Goal: Browse casually

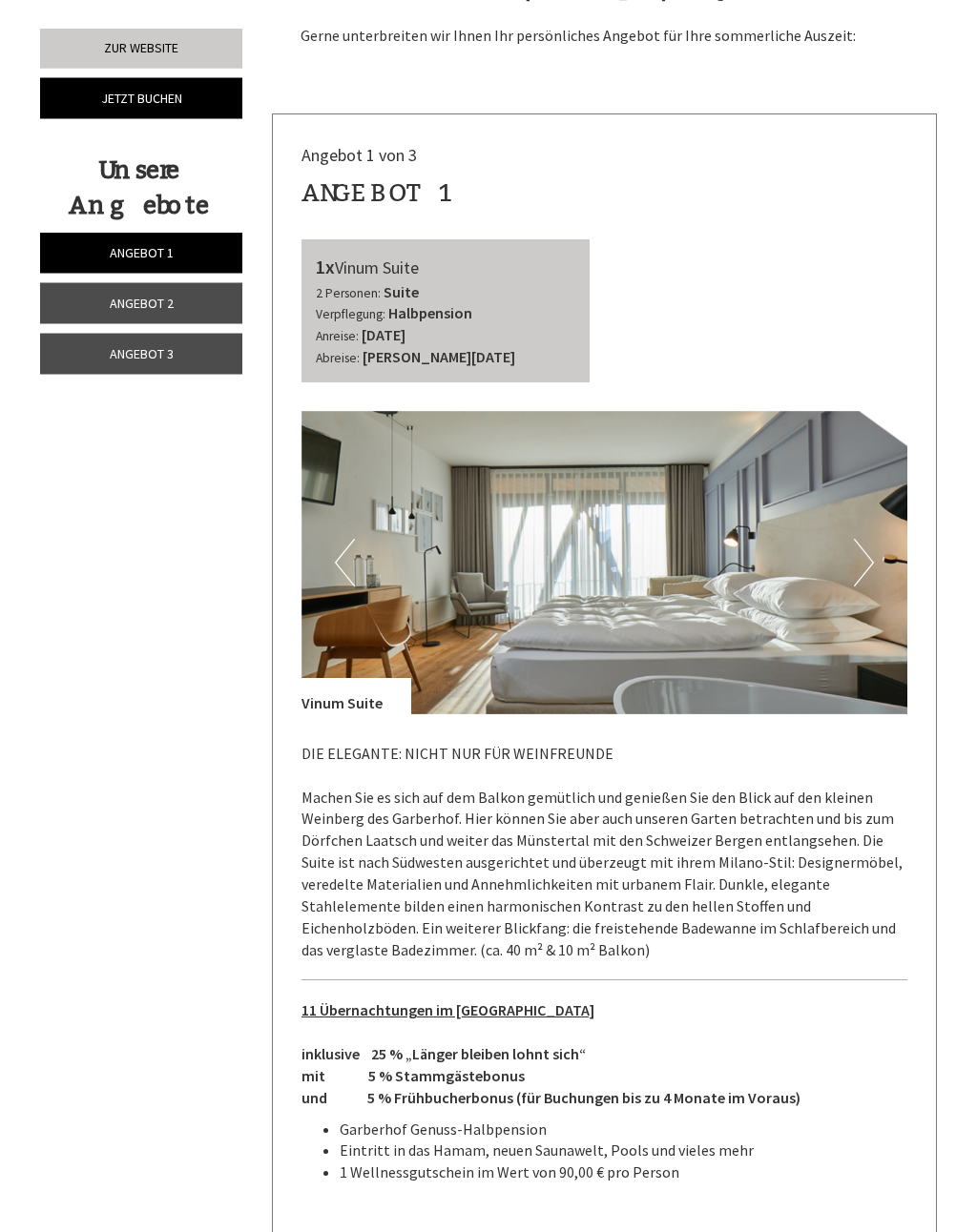
scroll to position [477, 0]
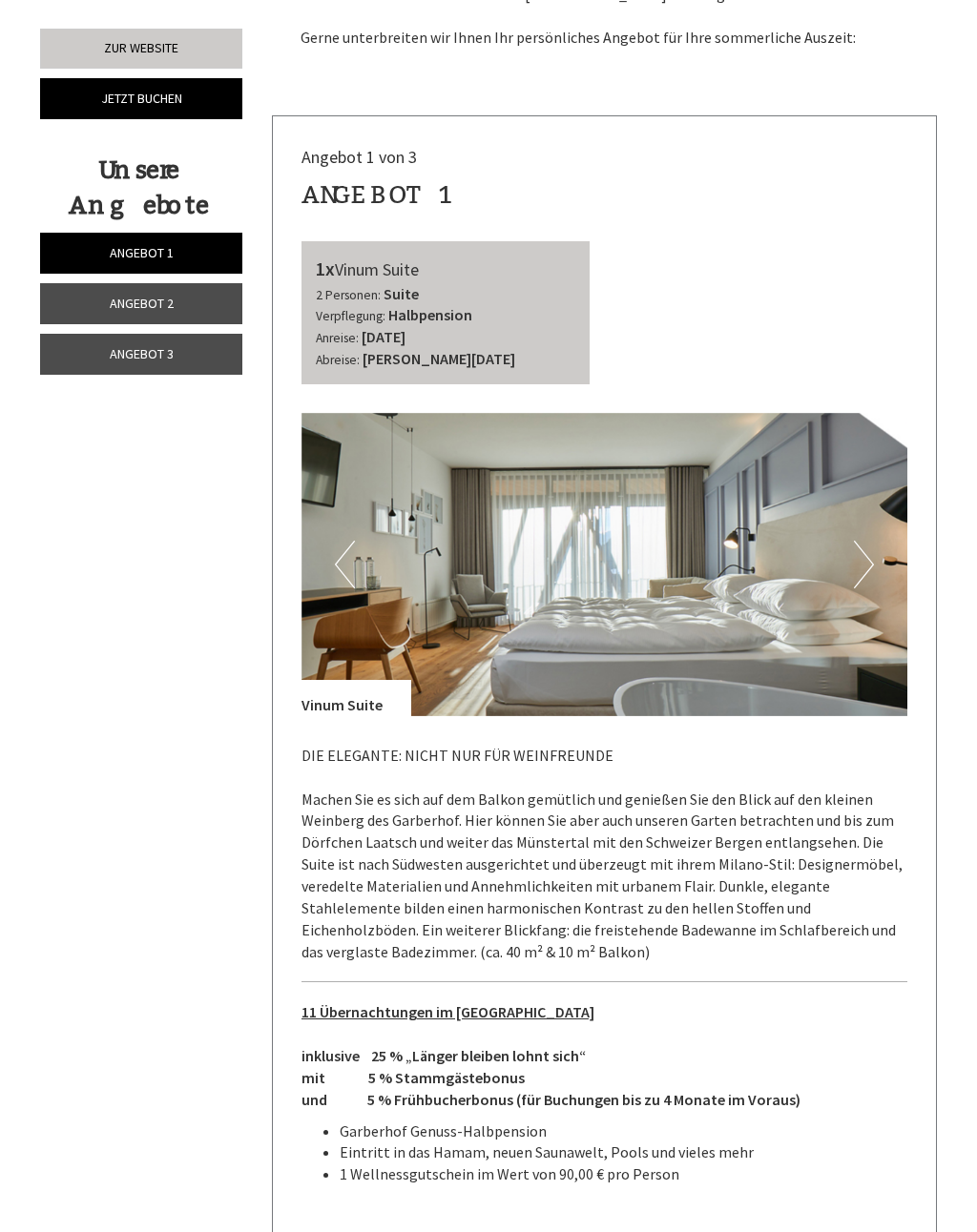
click at [860, 566] on button "Next" at bounding box center [864, 564] width 20 height 48
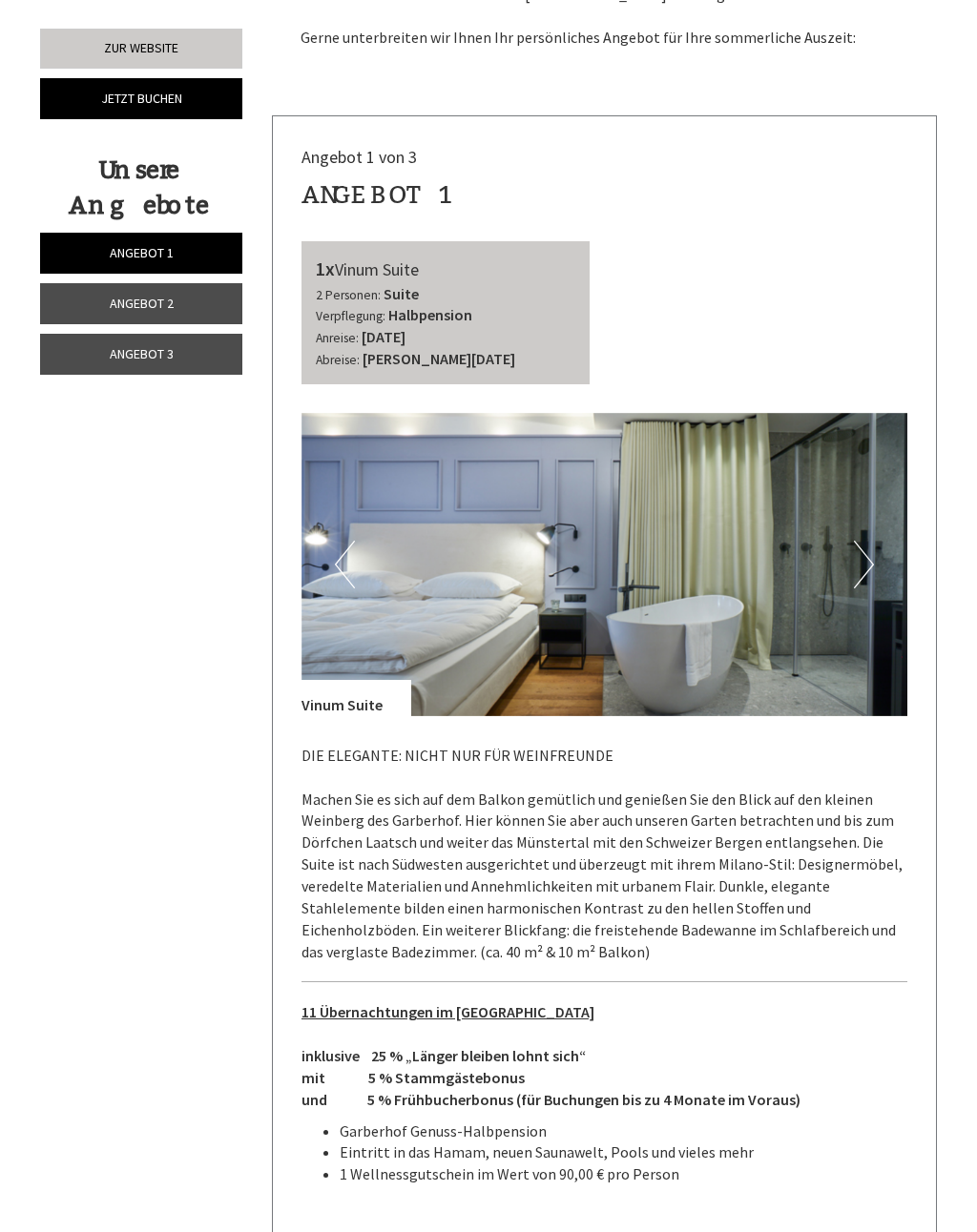
click at [868, 564] on button "Next" at bounding box center [864, 564] width 20 height 48
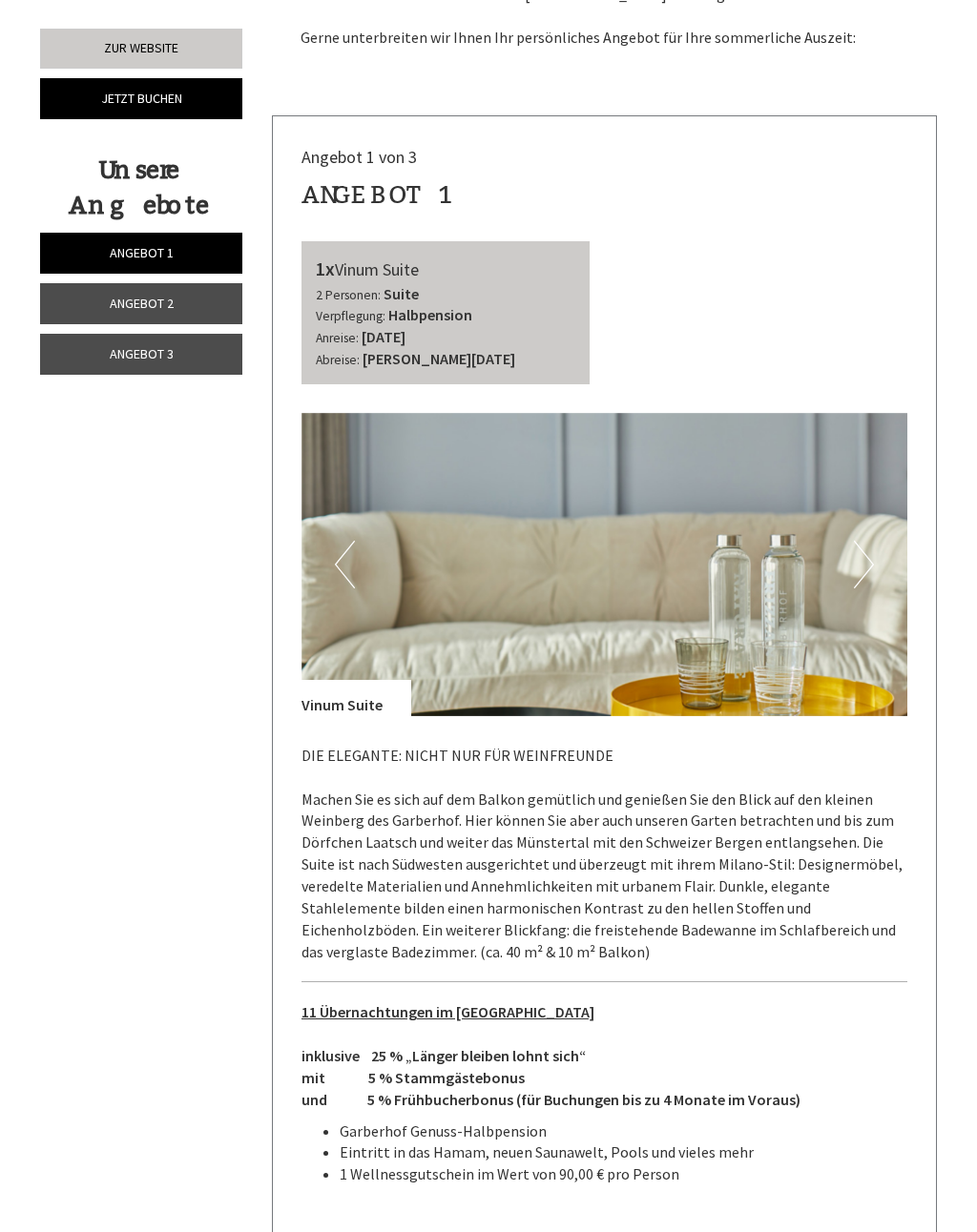
click at [869, 567] on button "Next" at bounding box center [864, 564] width 20 height 48
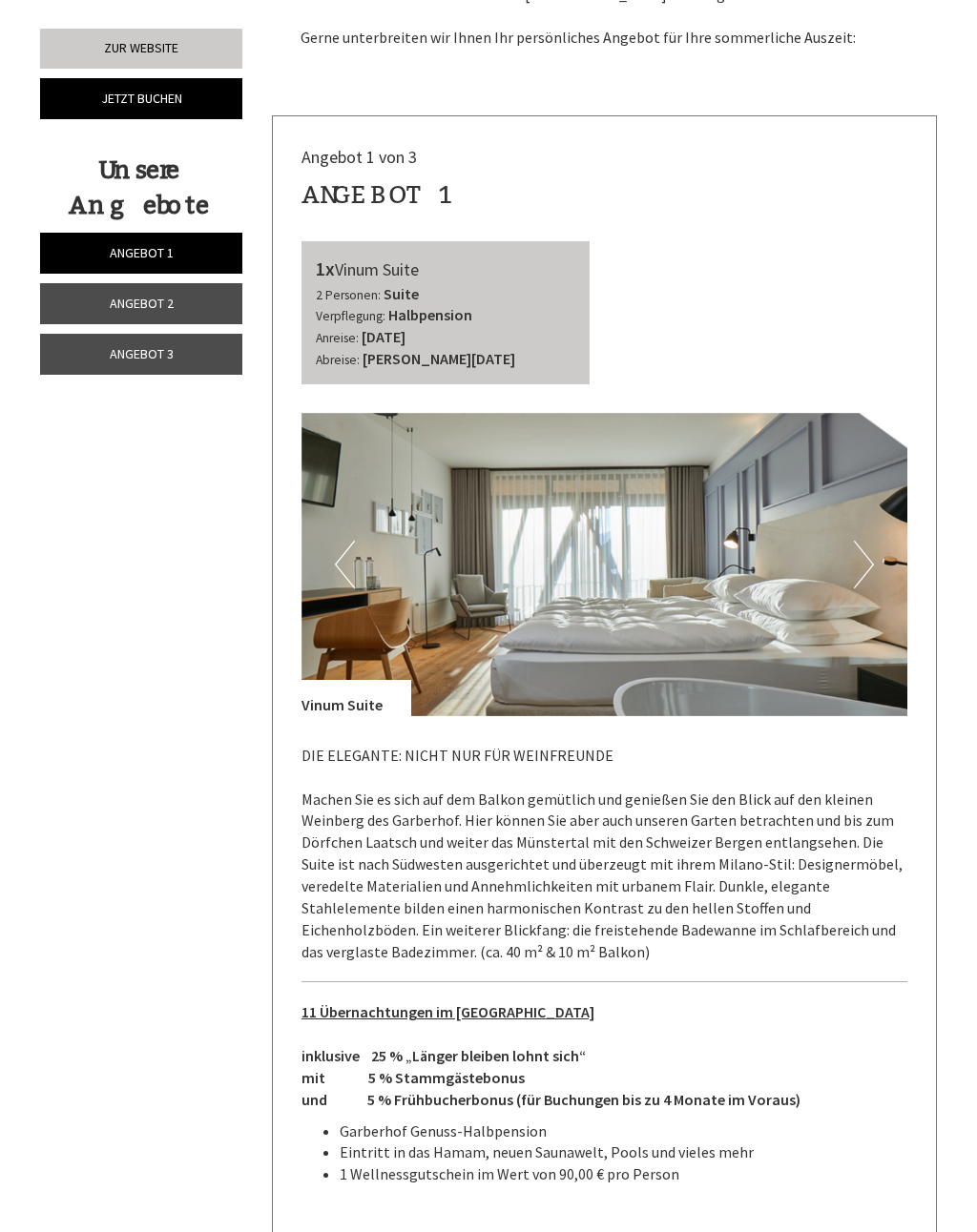
click at [871, 561] on button "Next" at bounding box center [864, 564] width 20 height 48
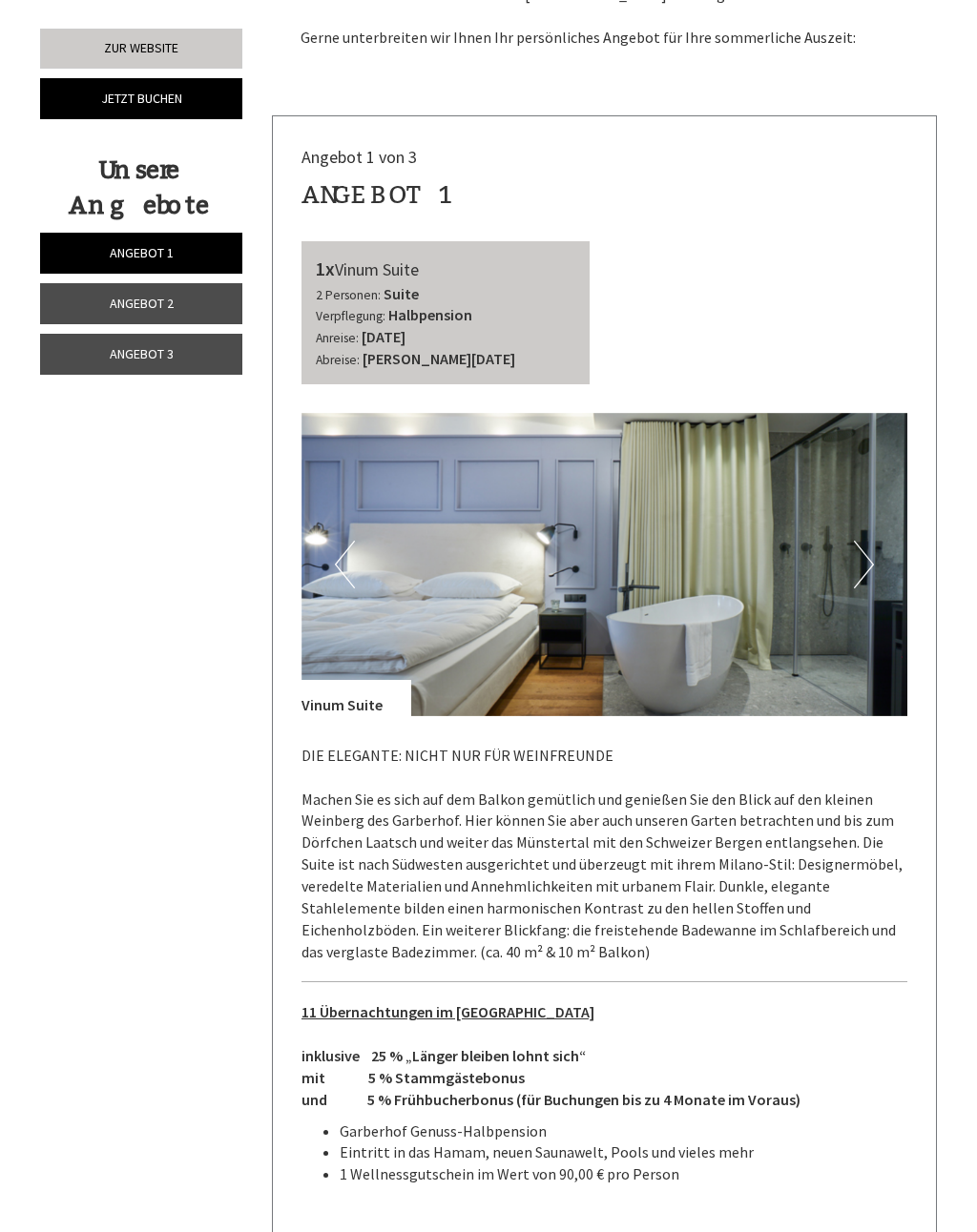
click at [875, 577] on img at bounding box center [604, 564] width 606 height 303
click at [866, 561] on button "Next" at bounding box center [864, 564] width 20 height 48
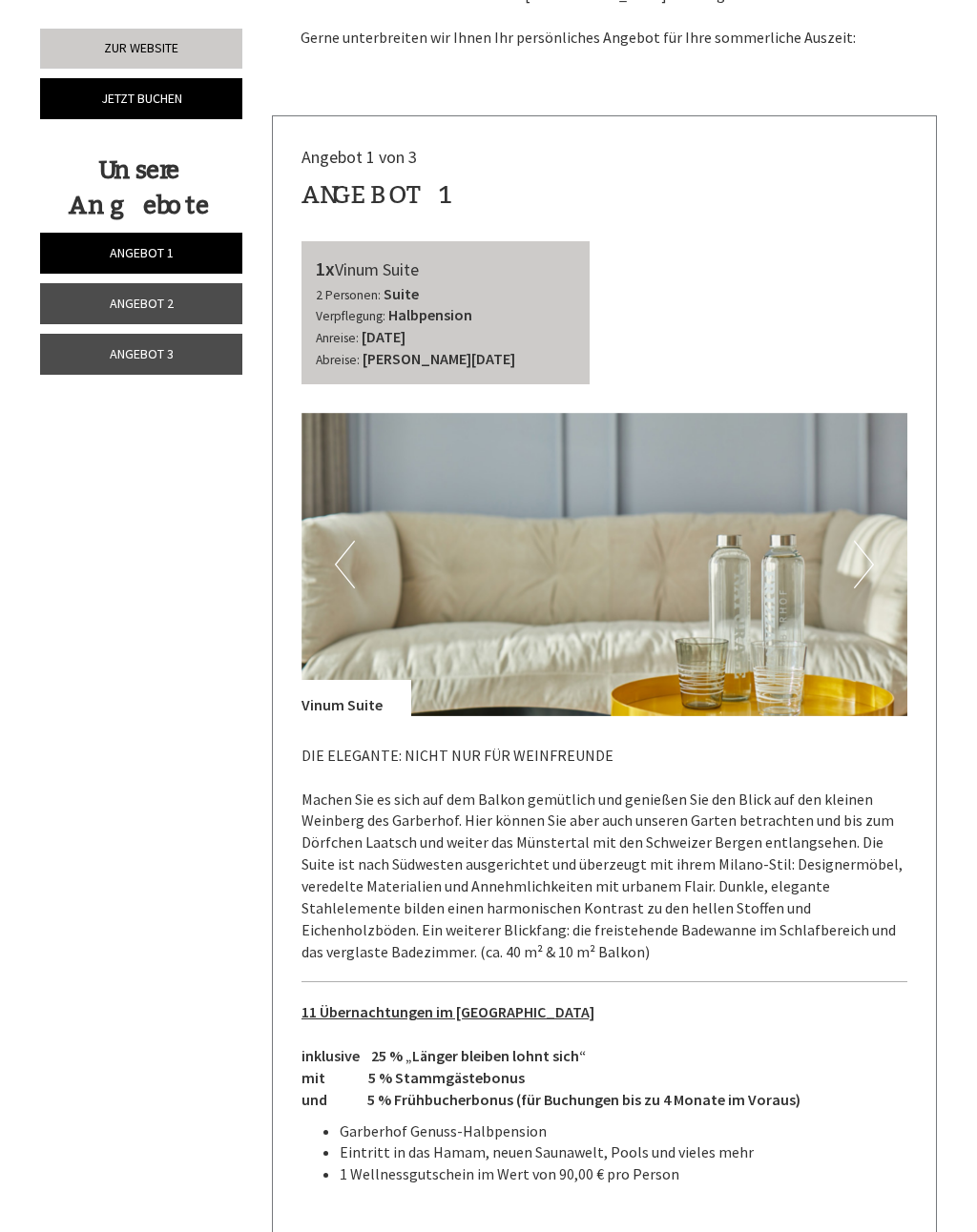
click at [874, 552] on img at bounding box center [604, 564] width 606 height 303
click at [877, 554] on img at bounding box center [604, 564] width 606 height 303
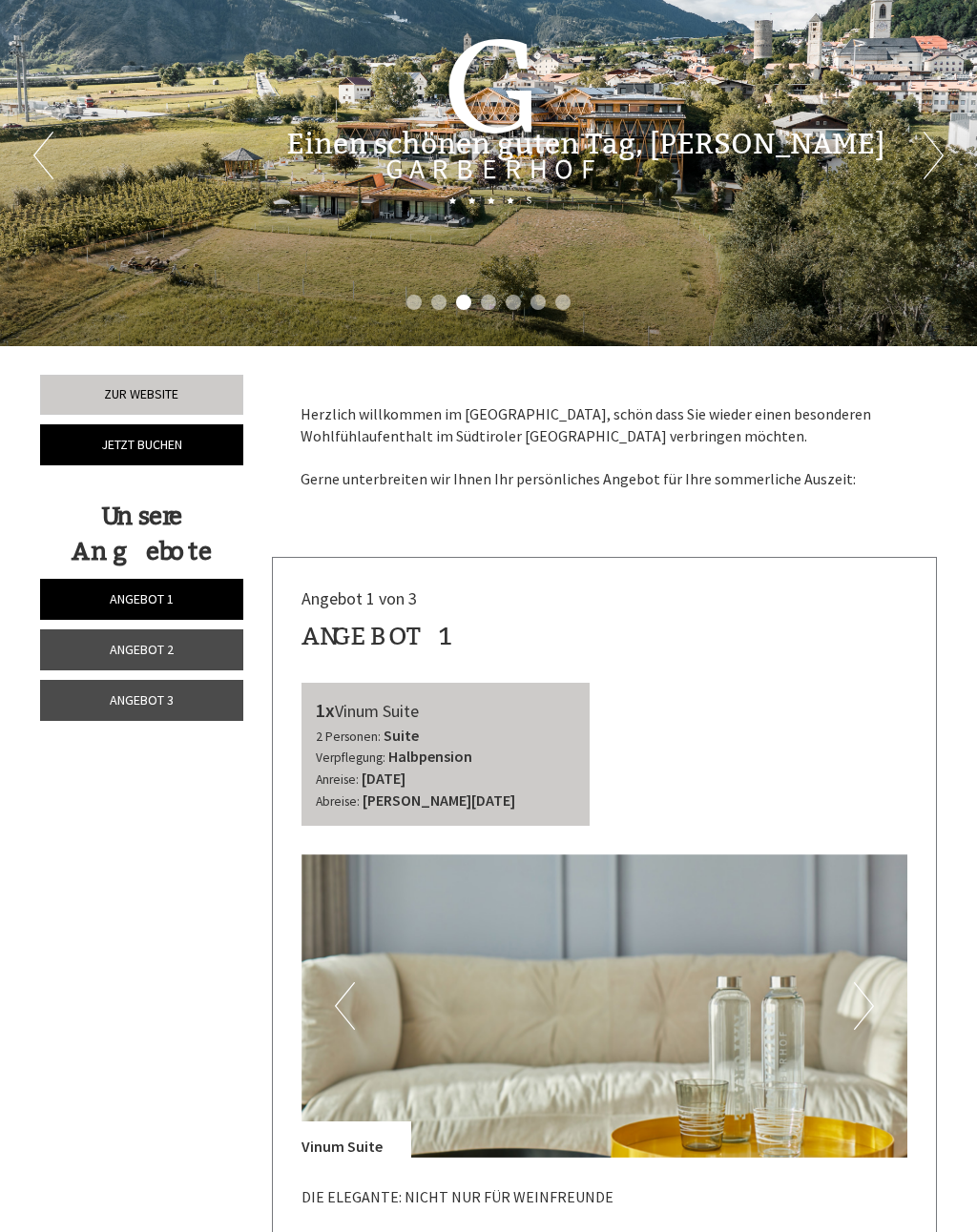
scroll to position [0, 0]
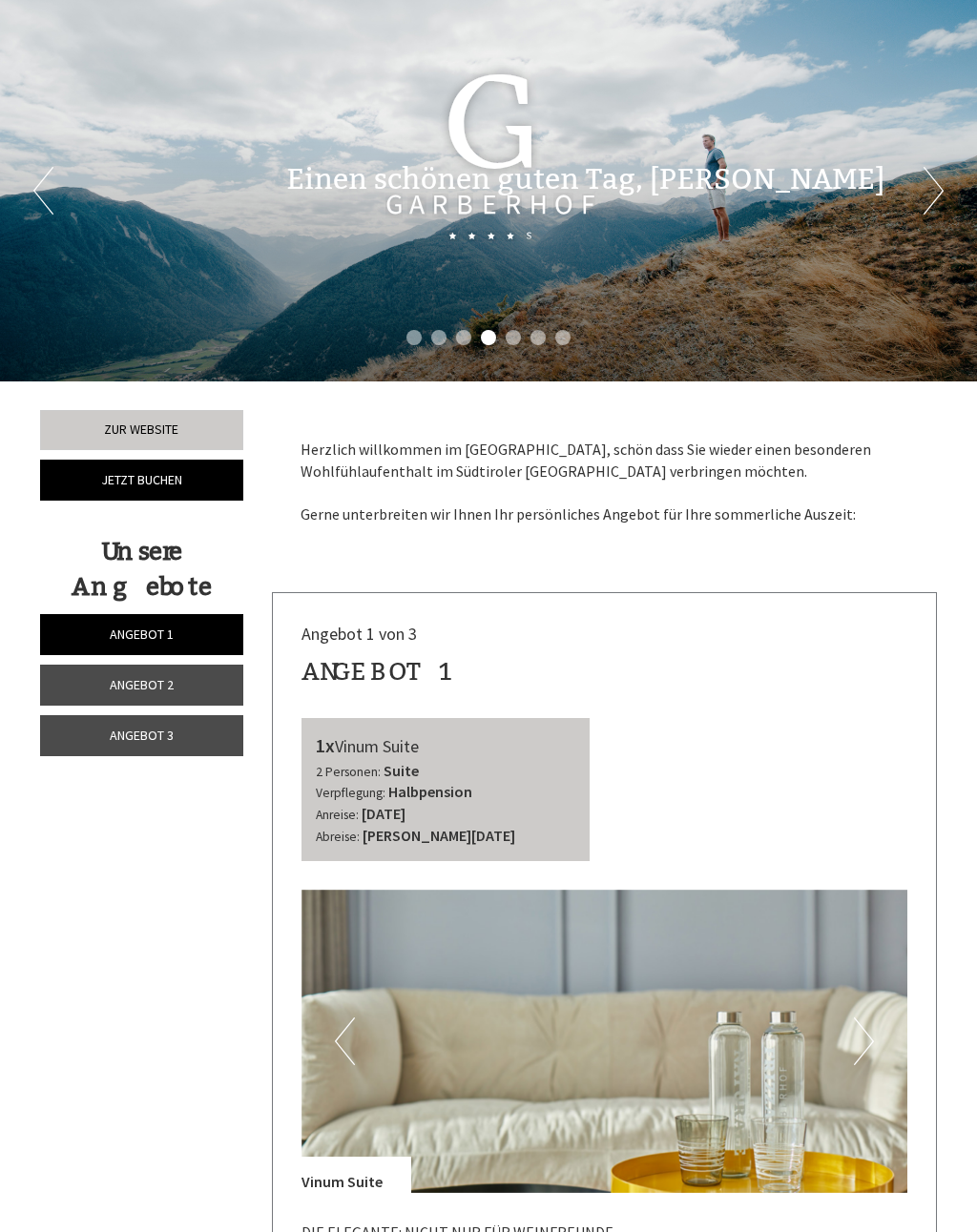
click at [49, 202] on div at bounding box center [141, 174] width 232 height 88
click at [38, 200] on div at bounding box center [141, 174] width 232 height 88
click at [53, 178] on div at bounding box center [141, 174] width 232 height 88
click at [921, 201] on div "Einen schönen guten Tag, [PERSON_NAME]" at bounding box center [604, 174] width 695 height 88
click at [35, 195] on div at bounding box center [141, 174] width 232 height 88
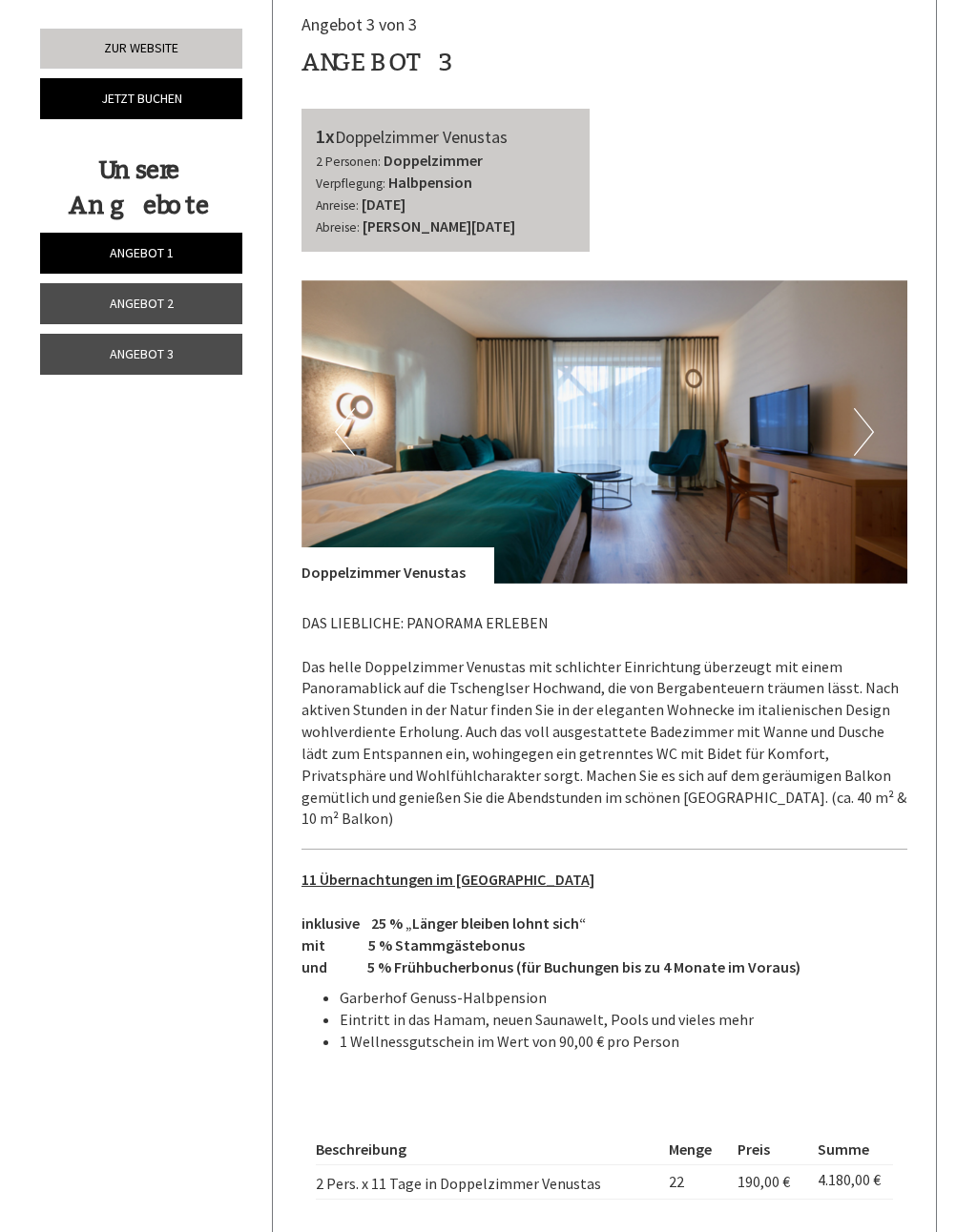
scroll to position [3526, 0]
click at [853, 395] on img at bounding box center [604, 432] width 606 height 303
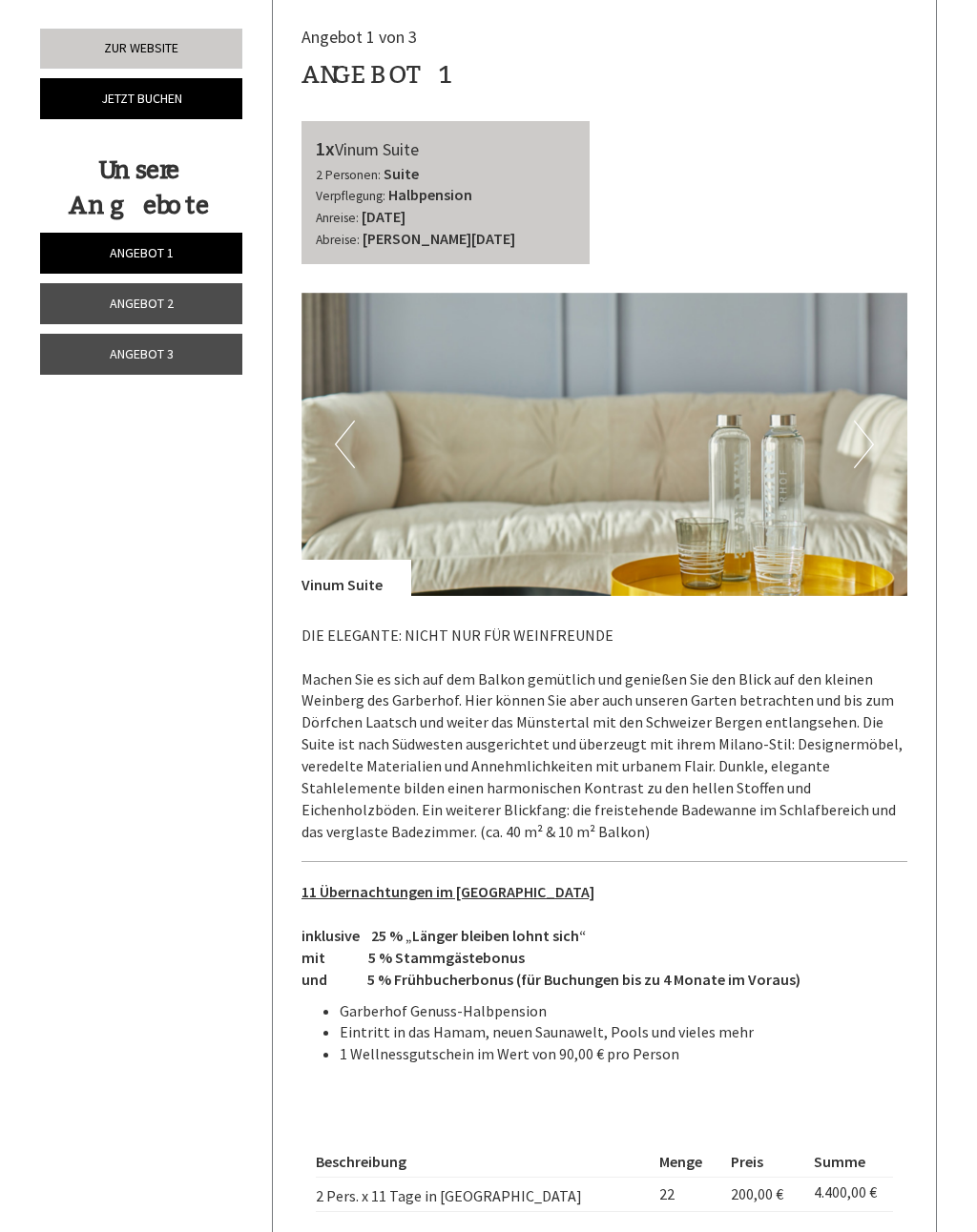
scroll to position [480, 0]
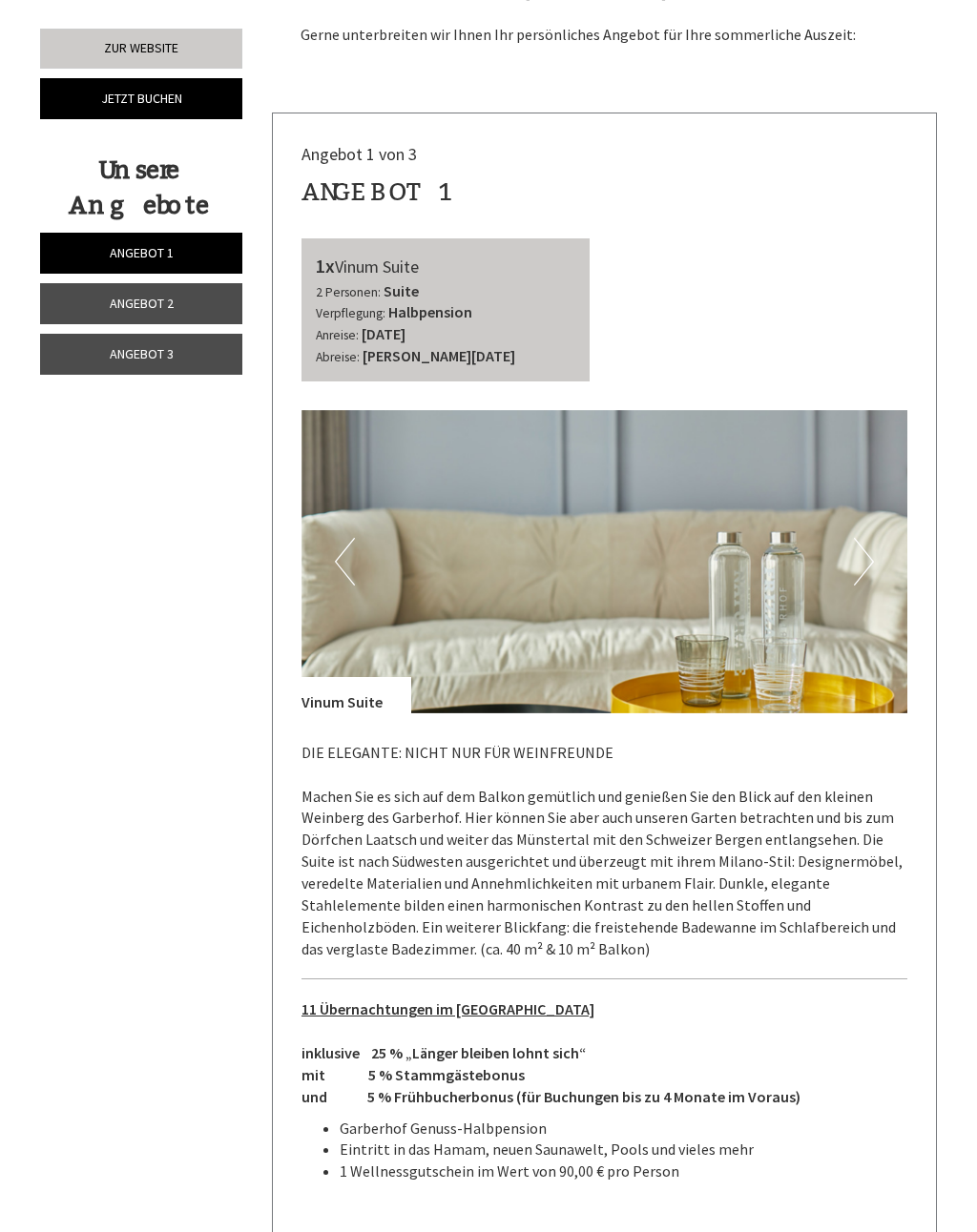
click at [767, 749] on p "DIE ELEGANTE: NICHT NUR FÜR WEINFREUNDE Machen Sie es sich auf dem Balkon gemüt…" at bounding box center [604, 850] width 606 height 218
click at [887, 563] on img at bounding box center [604, 561] width 606 height 303
click at [866, 558] on button "Next" at bounding box center [864, 561] width 20 height 48
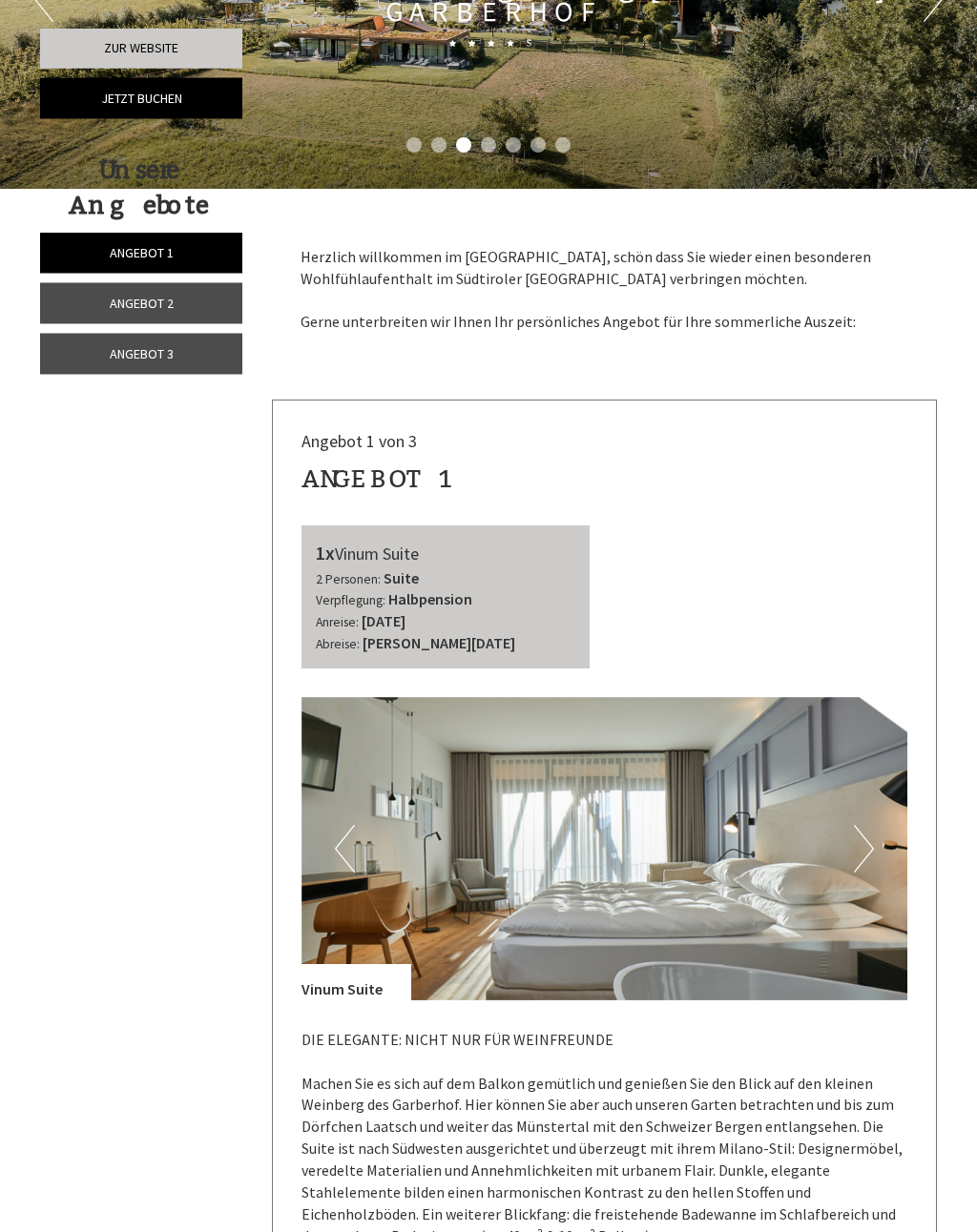
scroll to position [0, 0]
